Goal: Task Accomplishment & Management: Complete application form

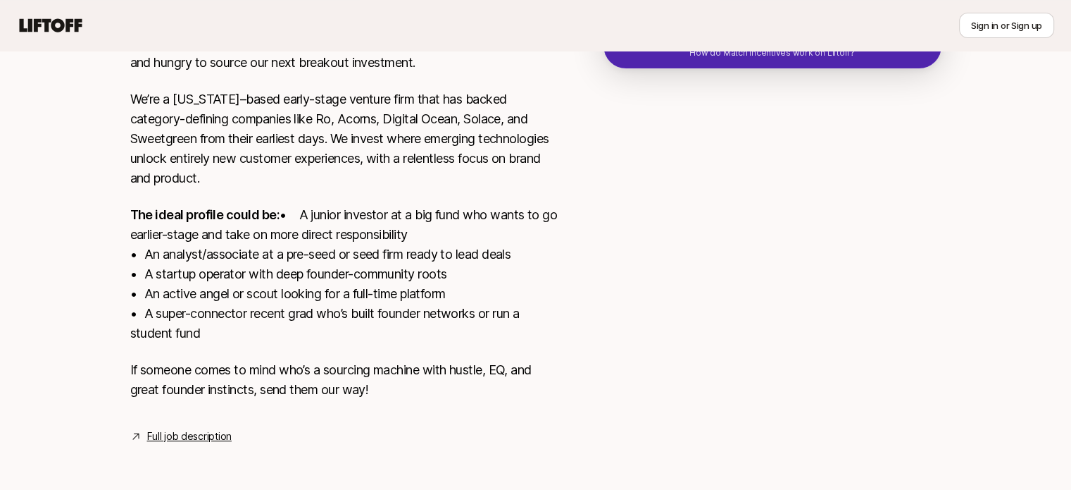
scroll to position [383, 0]
click at [185, 433] on link "Full job description" at bounding box center [189, 436] width 85 height 17
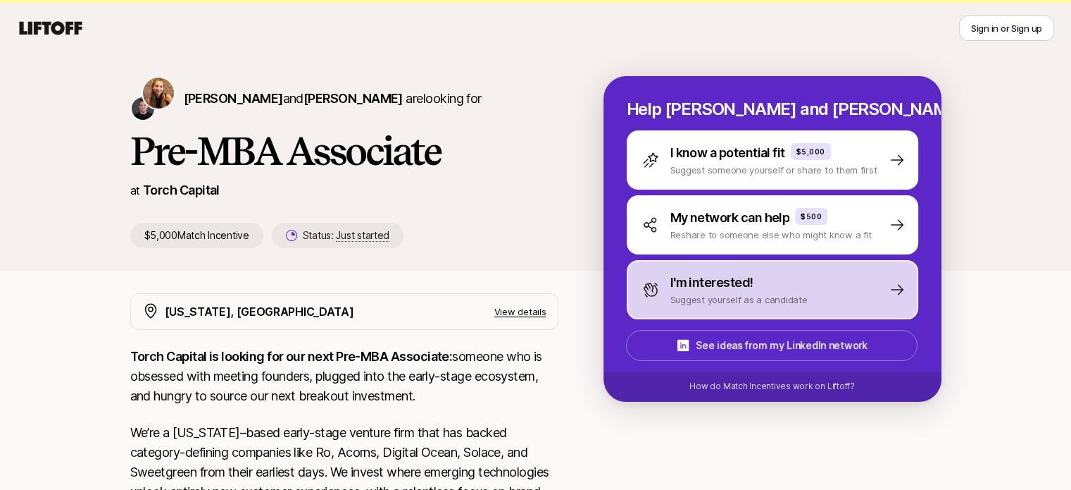
click at [731, 289] on p "I'm interested!" at bounding box center [712, 283] width 83 height 20
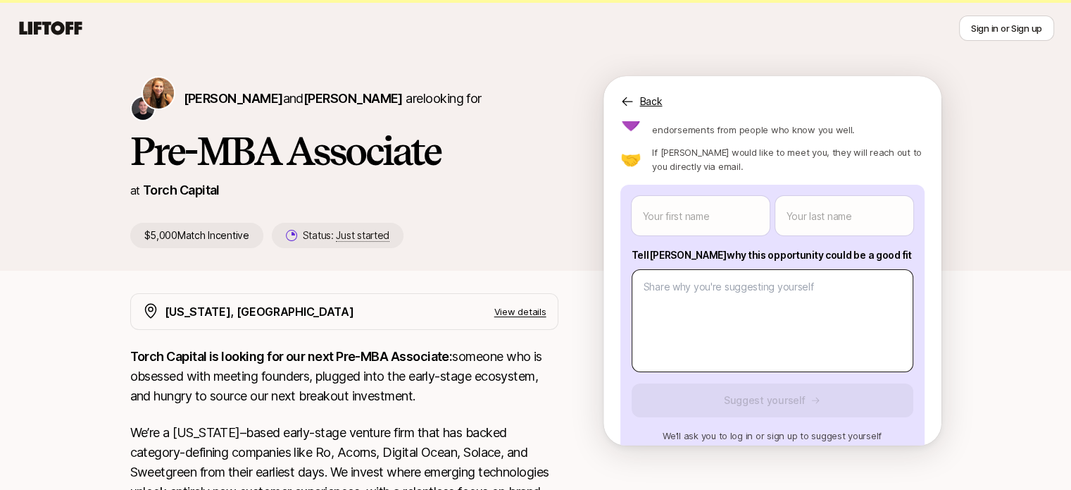
scroll to position [88, 0]
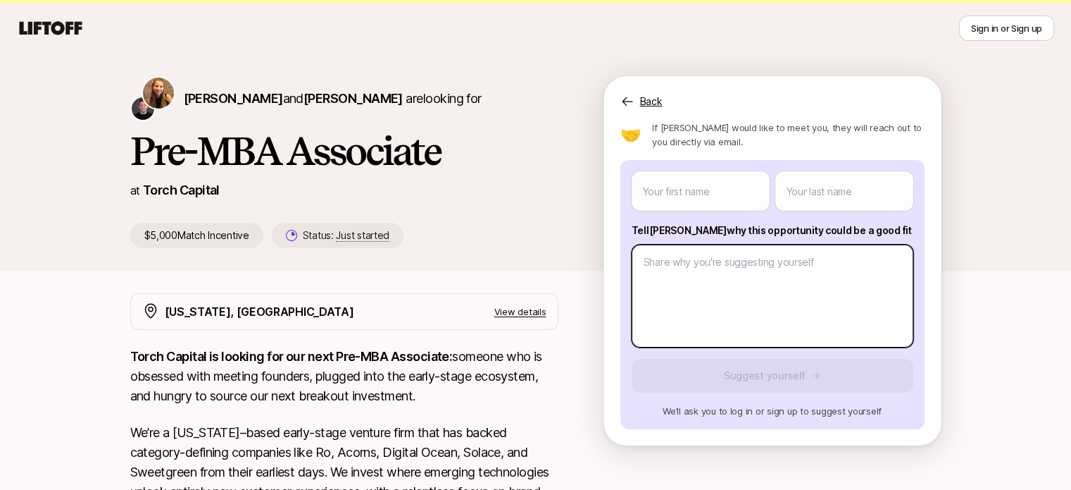
type textarea "x"
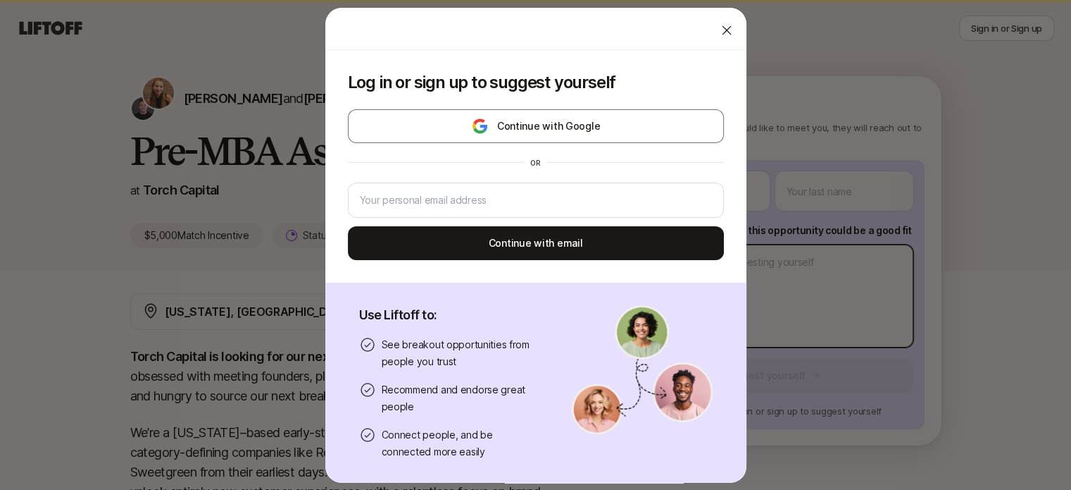
click at [735, 277] on body "New to Liftoff? See how it works Sign in or Sign up Sign in or Sign up [PERSON_…" at bounding box center [535, 214] width 1071 height 490
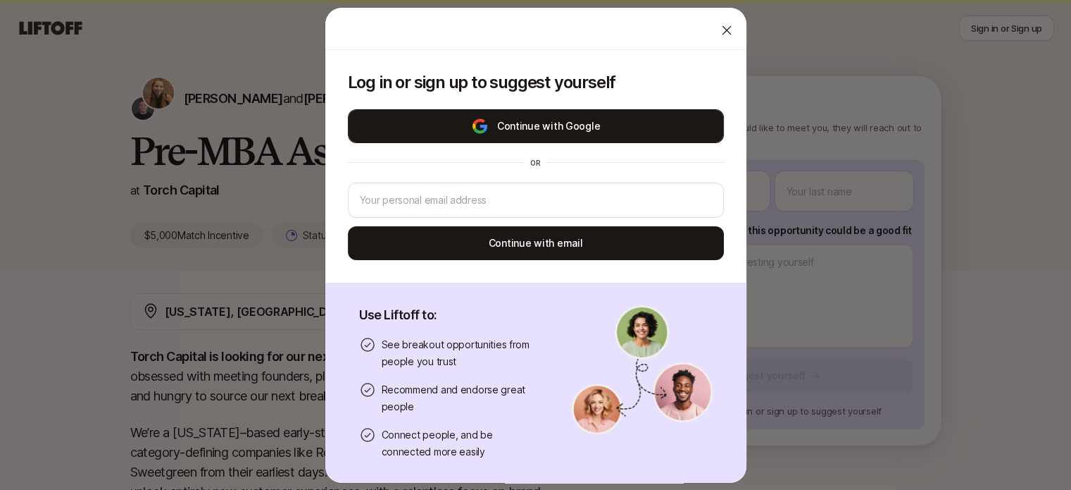
click at [635, 120] on button "Continue with Google" at bounding box center [536, 126] width 376 height 34
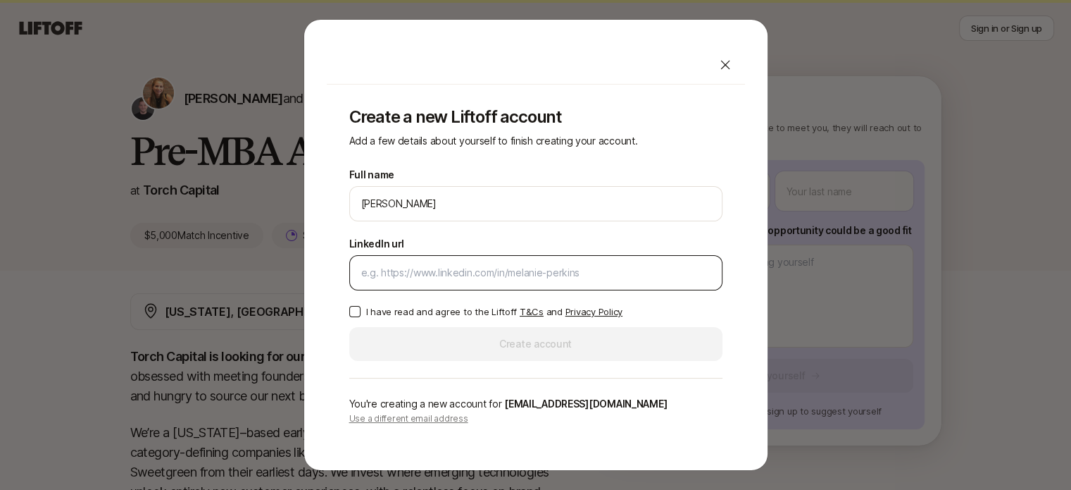
click at [568, 270] on input "LinkedIn url" at bounding box center [535, 272] width 349 height 17
paste input "[DOMAIN_NAME][URL][PERSON_NAME]"
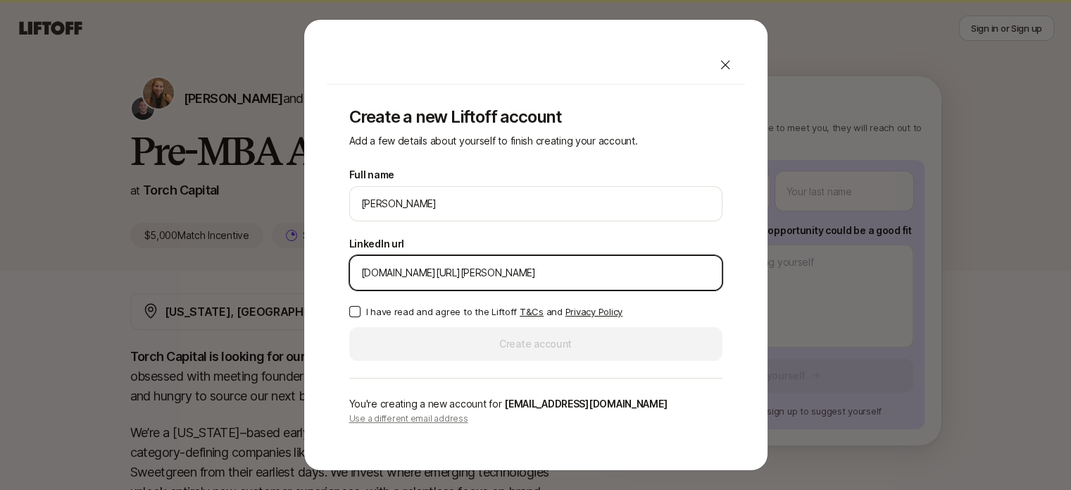
type input "[DOMAIN_NAME][URL][PERSON_NAME]"
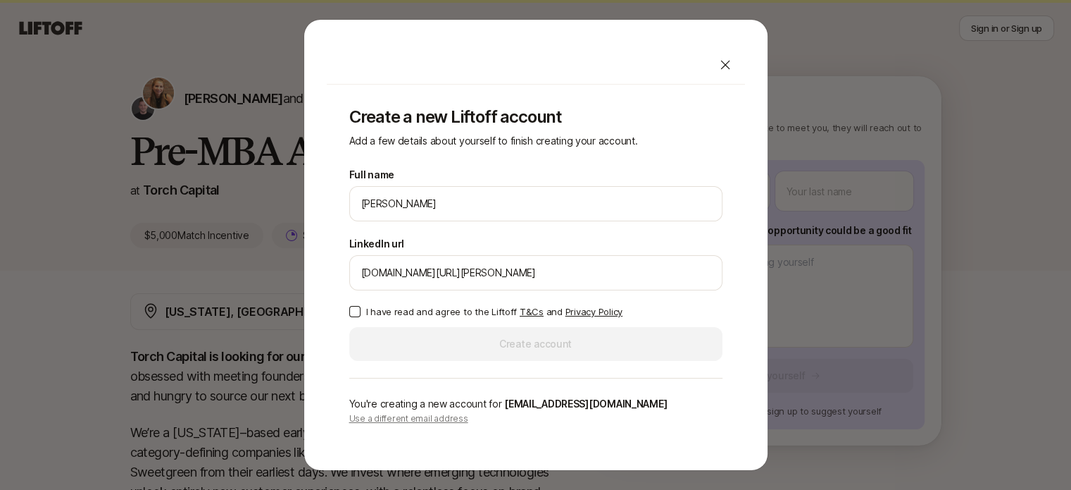
click at [377, 309] on p "I have read and agree to the Liftoff T&Cs and Privacy Policy" at bounding box center [494, 311] width 256 height 14
click at [361, 309] on button "I have read and agree to the Liftoff T&Cs and Privacy Policy" at bounding box center [354, 311] width 11 height 11
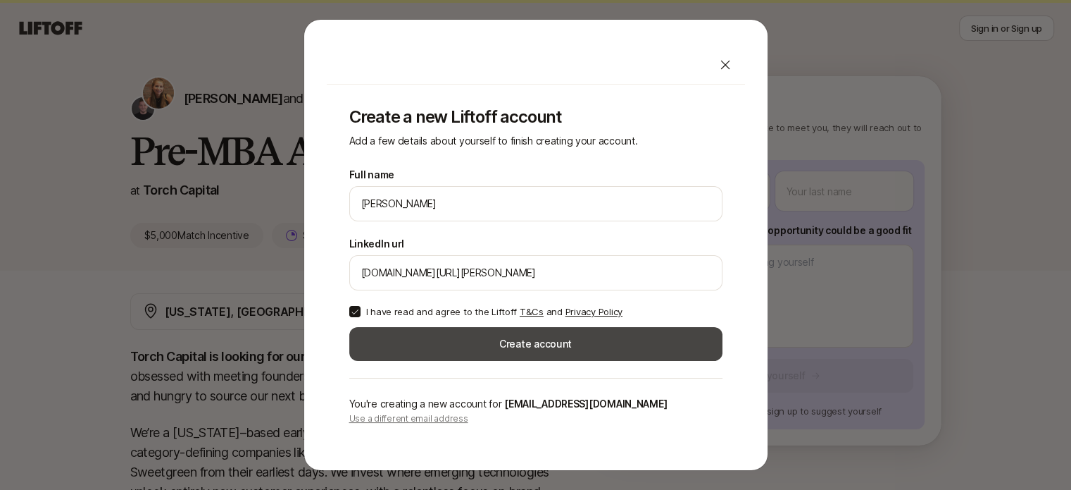
click at [400, 337] on button "Create account" at bounding box center [535, 344] width 373 height 34
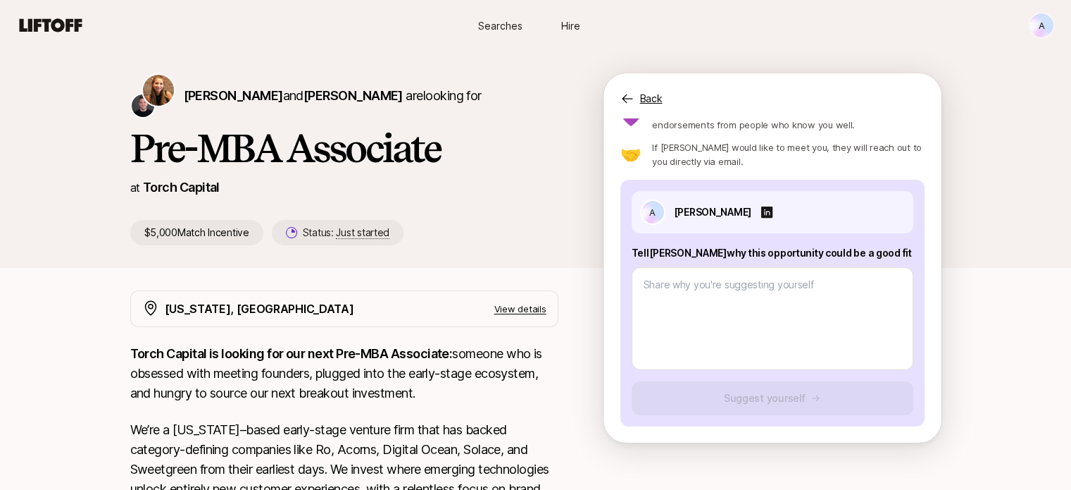
type textarea "x"
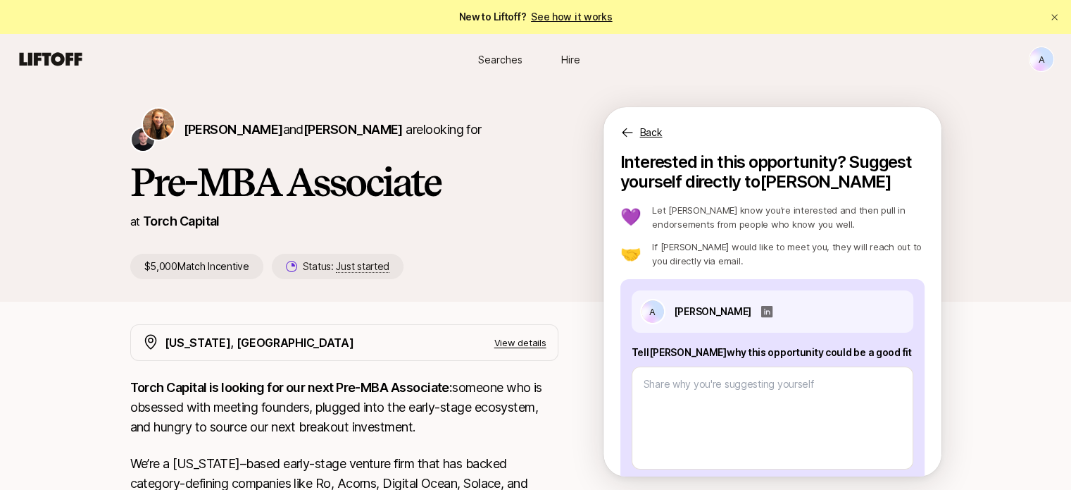
scroll to position [66, 0]
